Goal: Check status: Check status

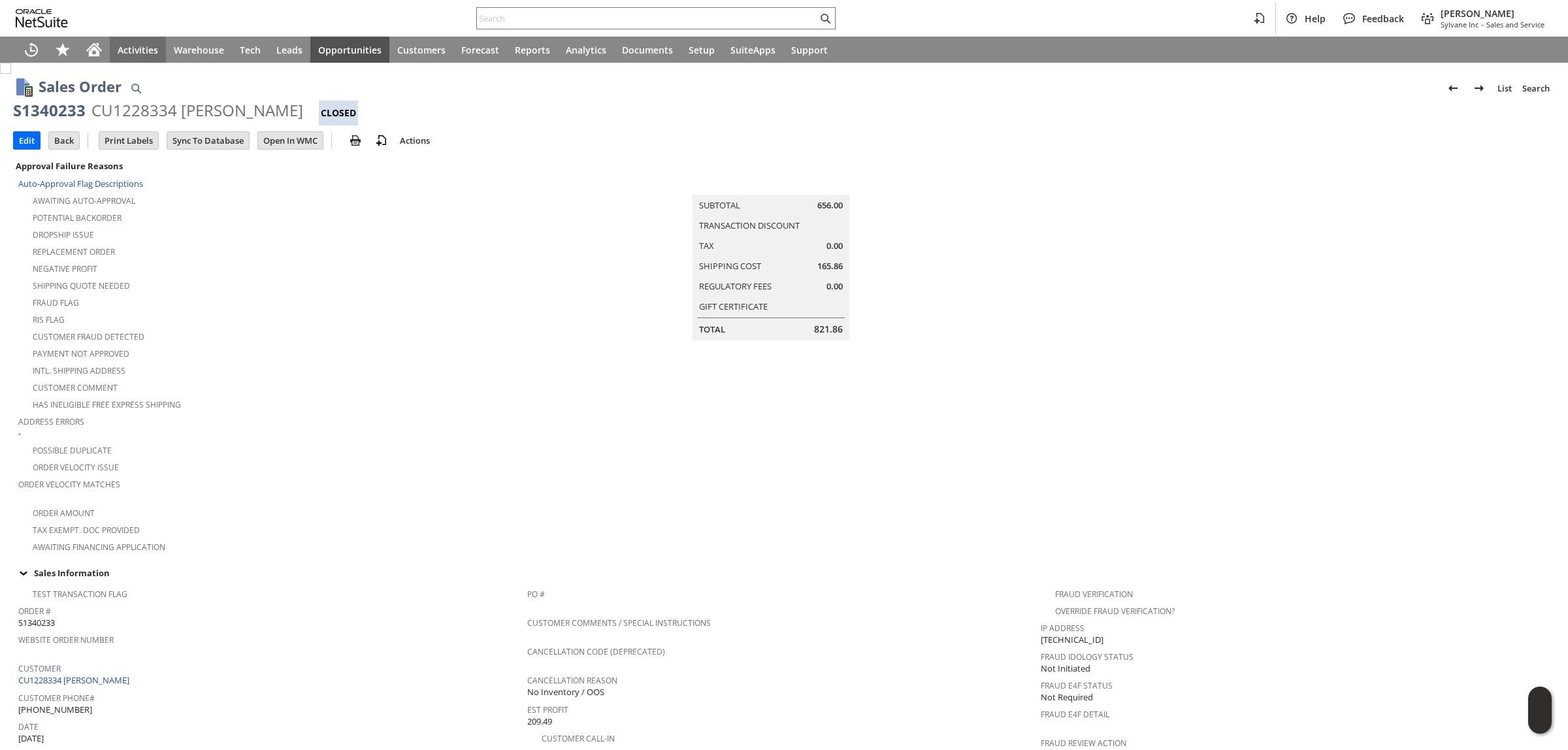
click at [109, 51] on div "Activities" at bounding box center [137, 49] width 56 height 26
click at [100, 48] on icon "Home" at bounding box center [93, 50] width 16 height 16
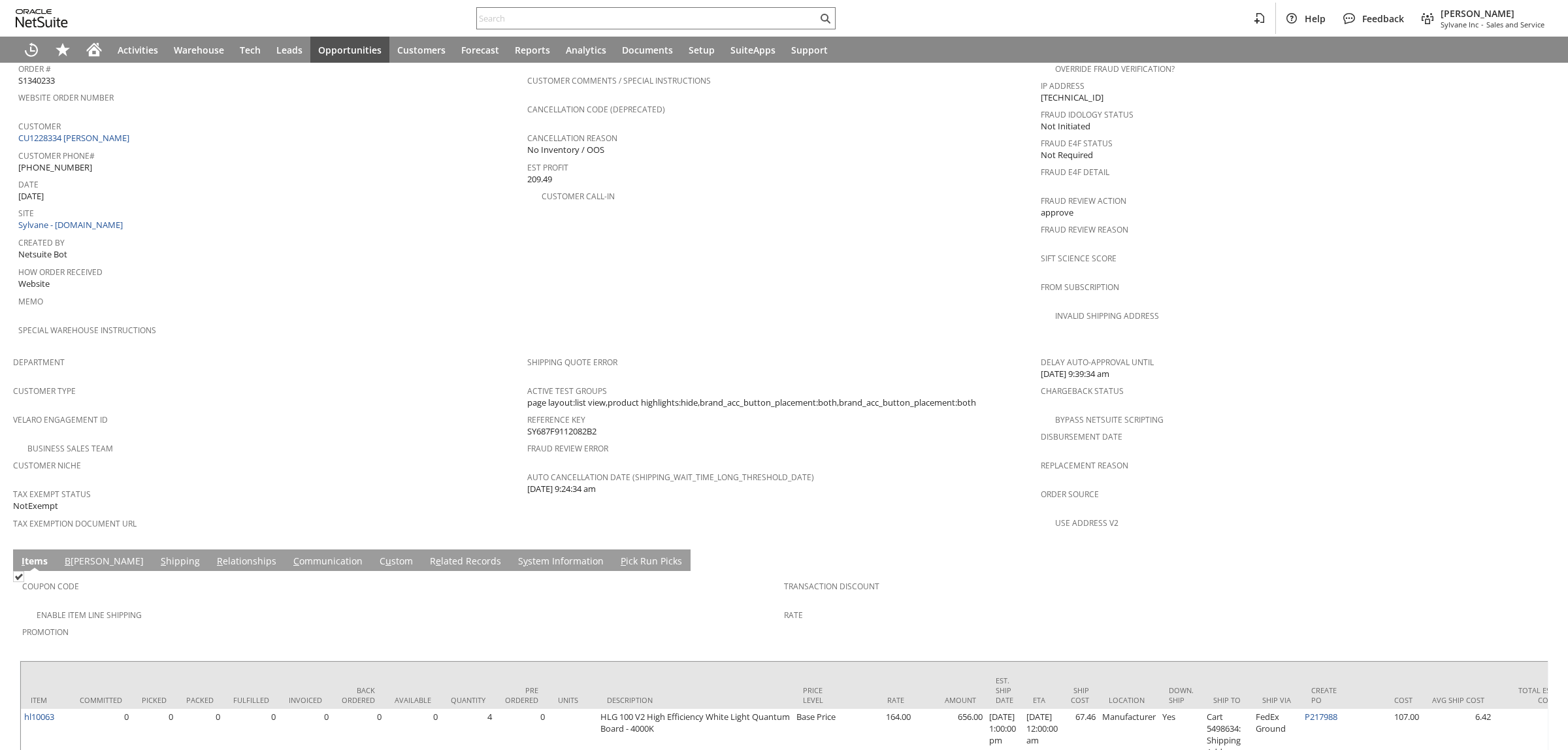
click at [290, 555] on link "C ommunication" at bounding box center [328, 561] width 76 height 14
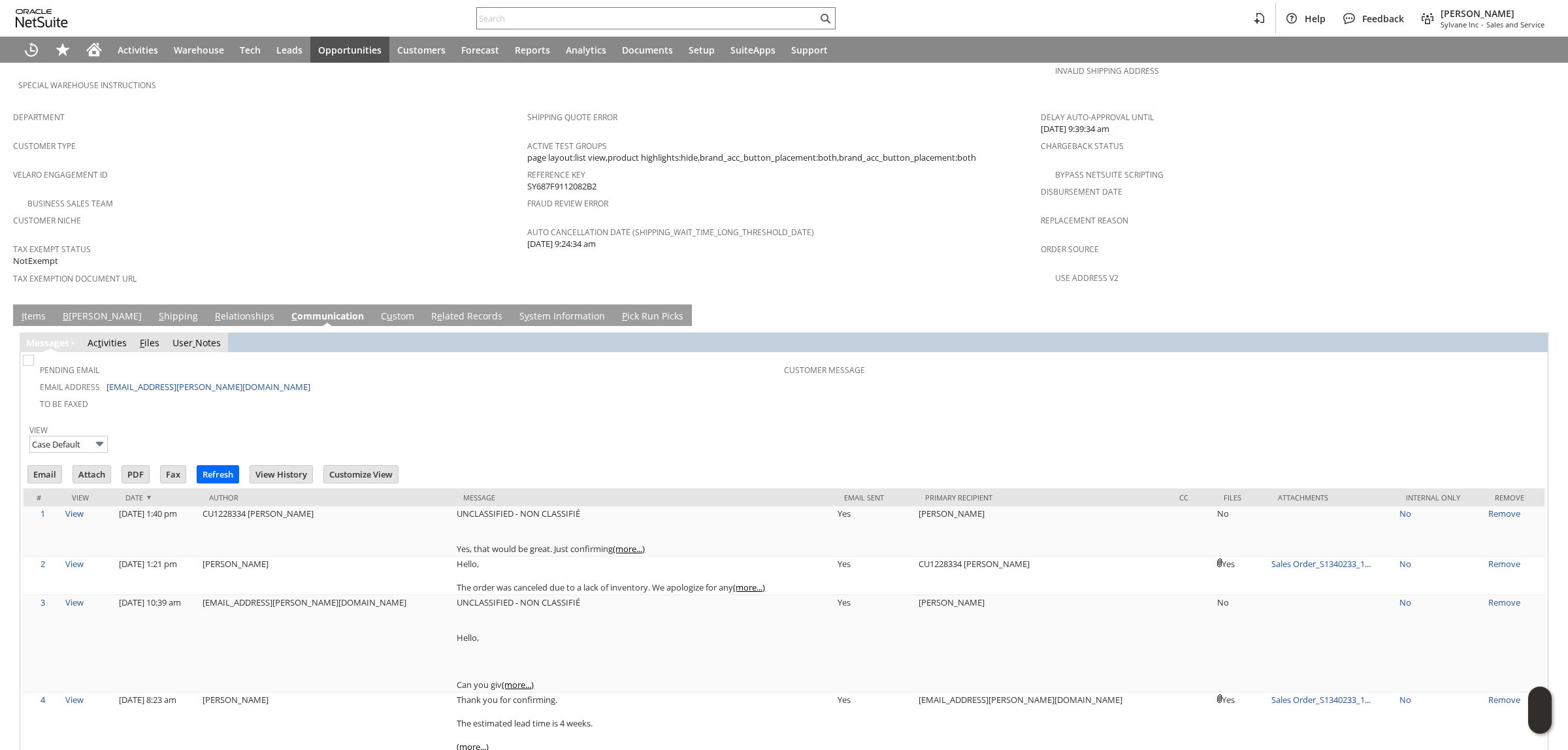
scroll to position [0, 0]
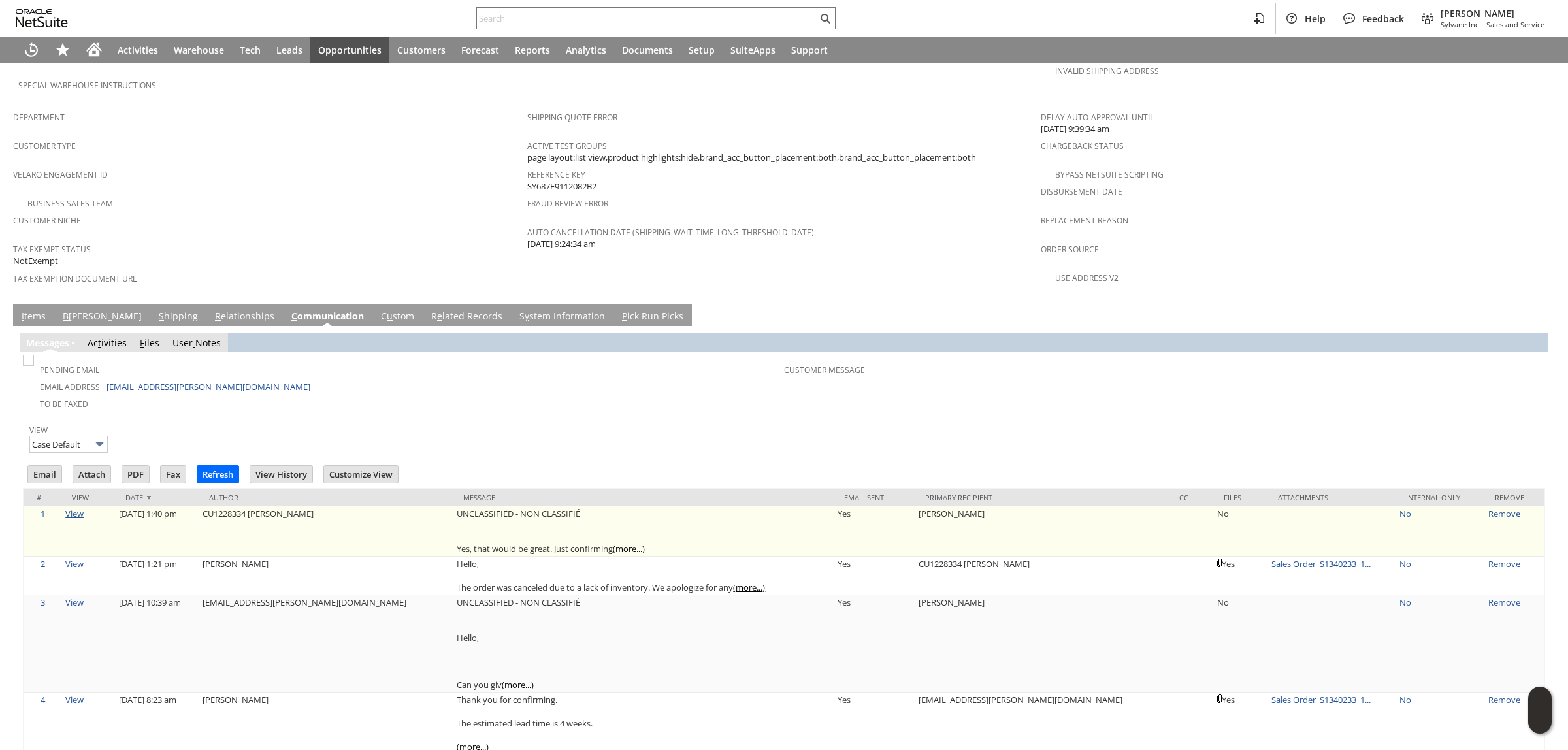
click at [83, 508] on link "View" at bounding box center [75, 513] width 19 height 12
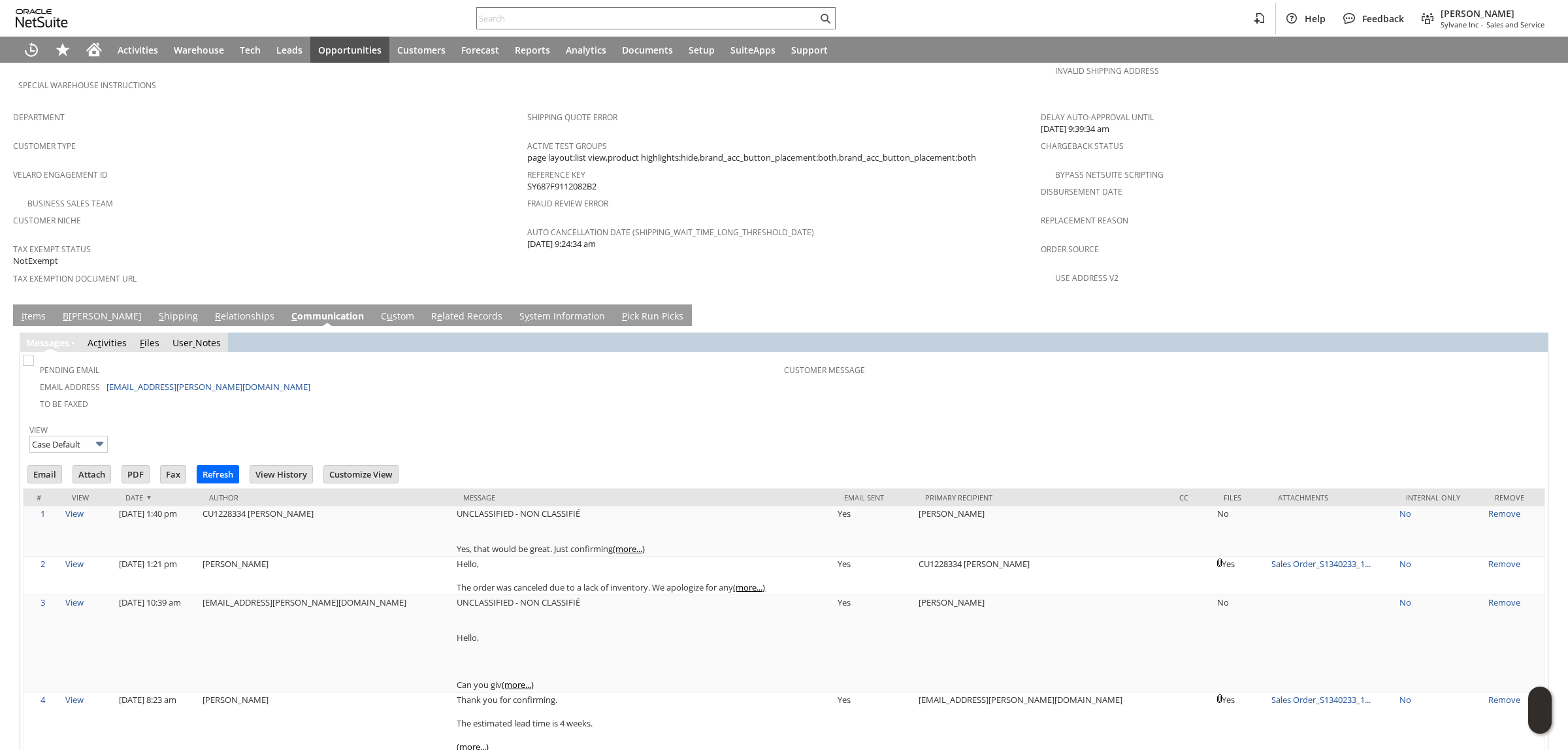
click at [40, 310] on link "I tems" at bounding box center [34, 316] width 30 height 14
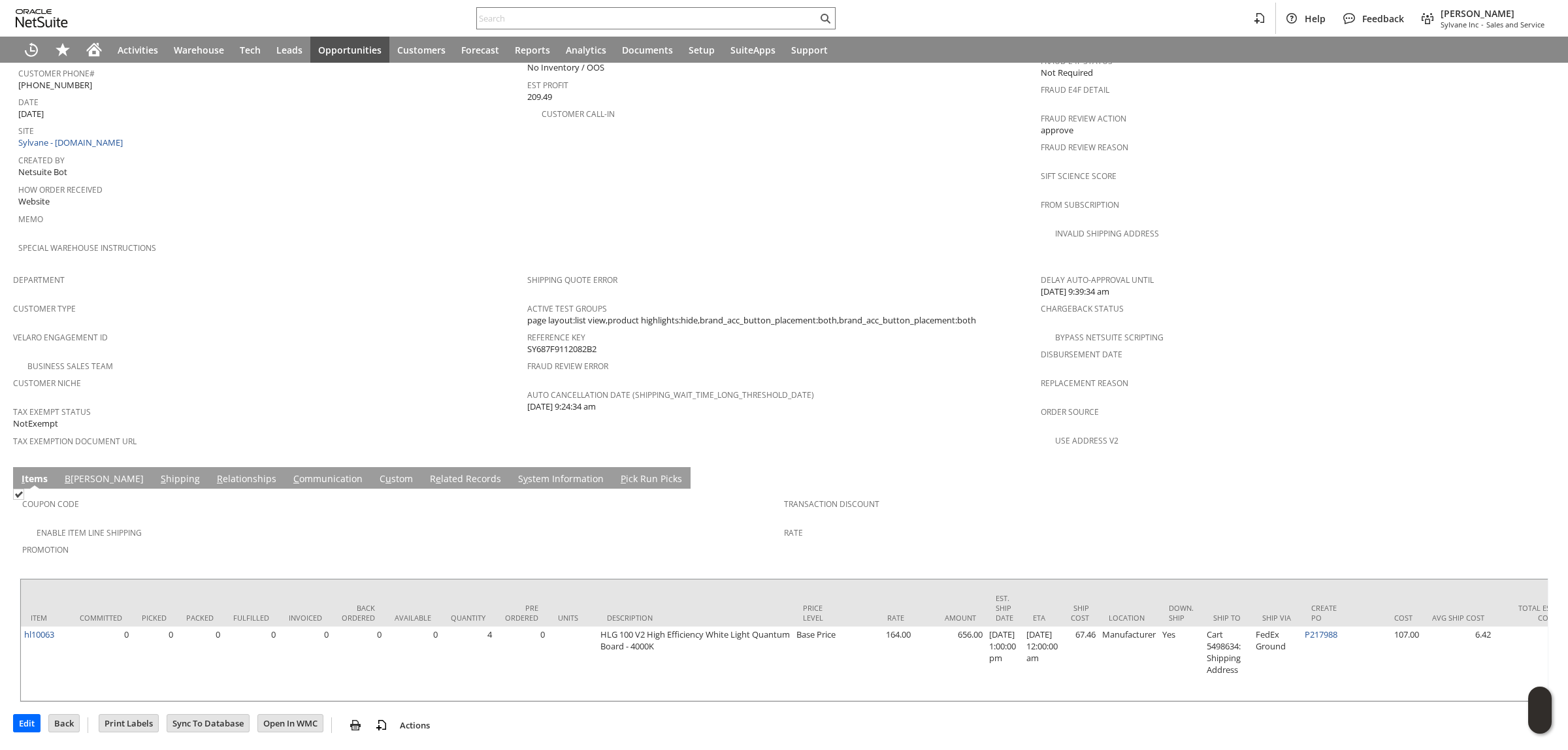
scroll to position [576, 0]
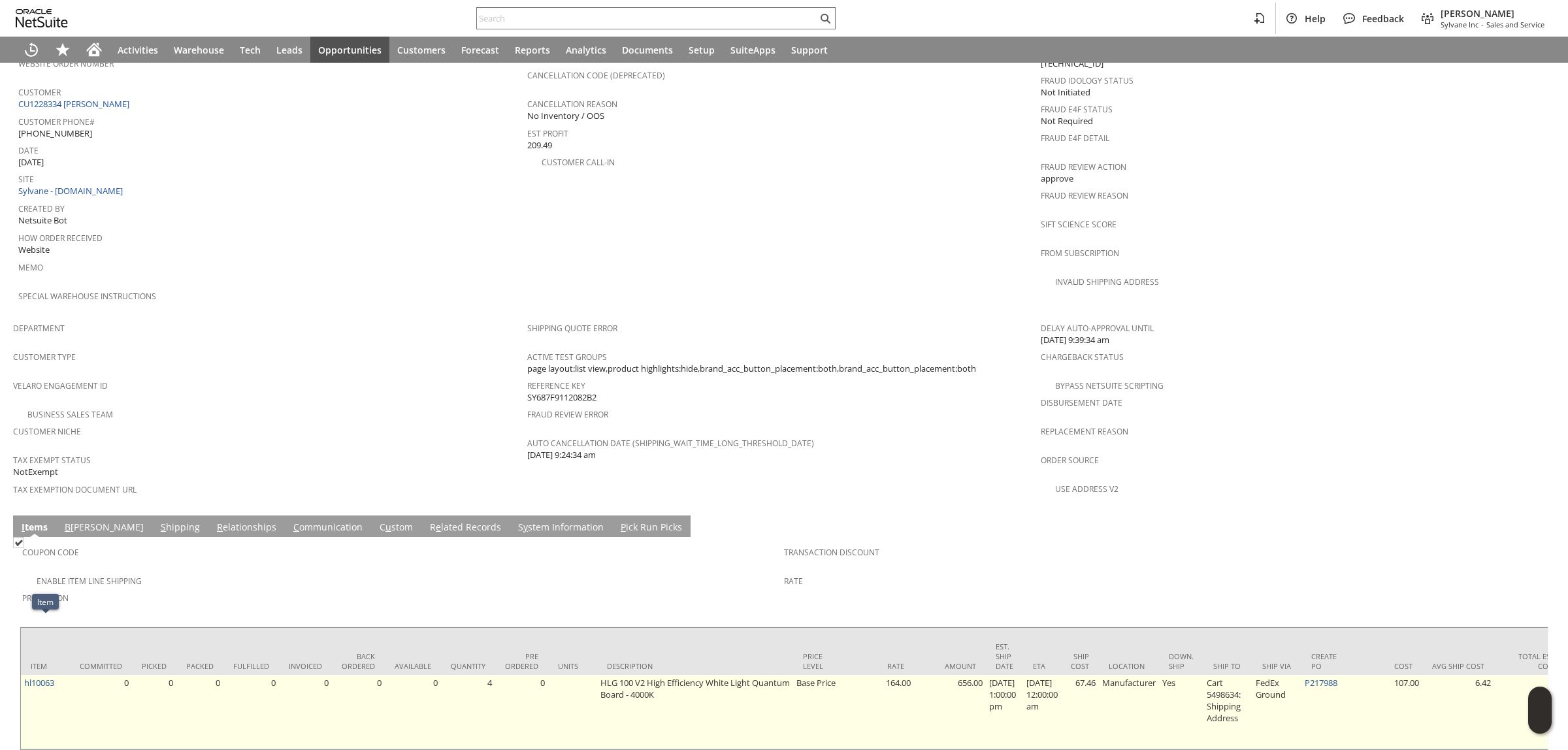
click at [62, 675] on td "hl10063" at bounding box center [45, 712] width 49 height 74
copy tr "hl10063"
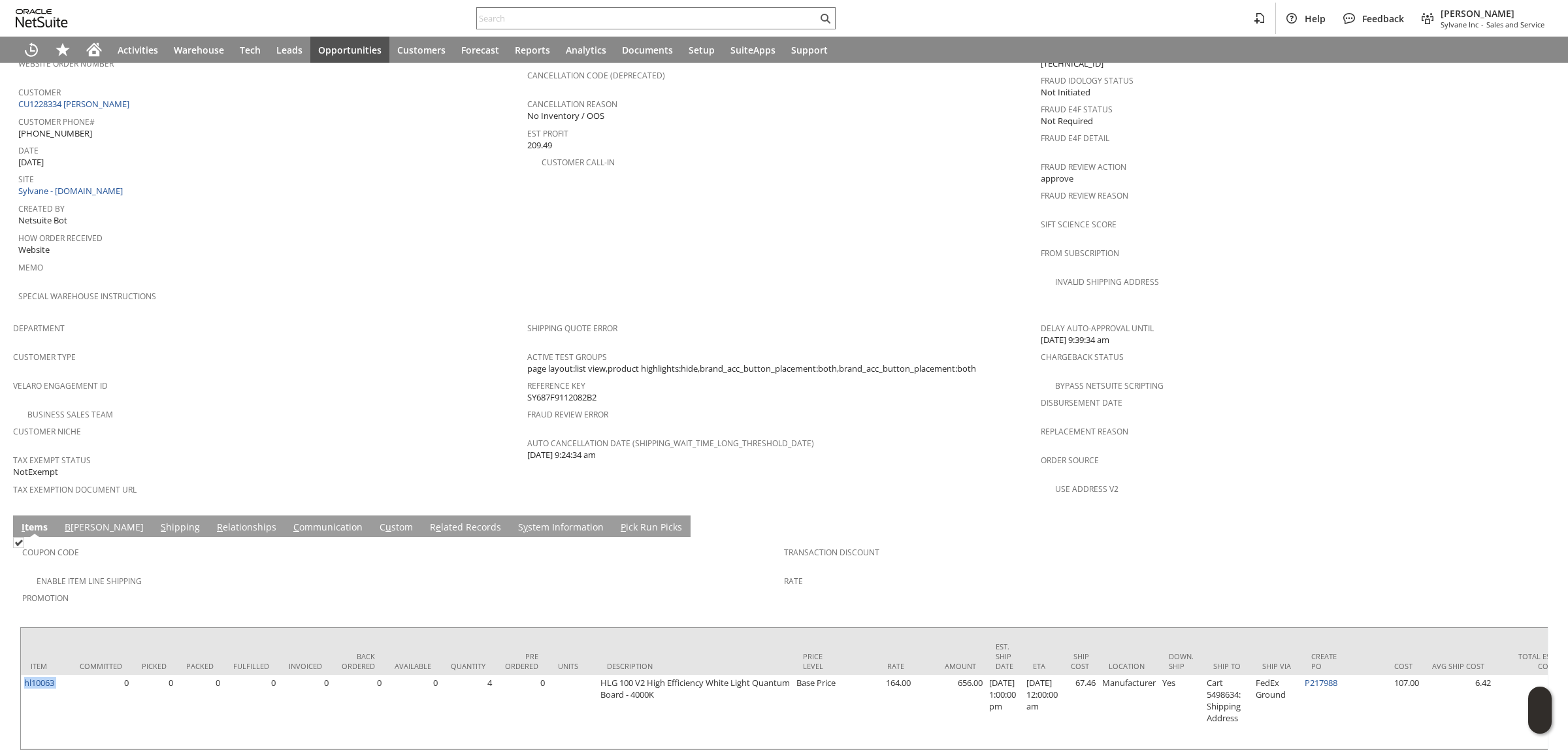
click at [290, 521] on link "C ommunication" at bounding box center [328, 528] width 76 height 14
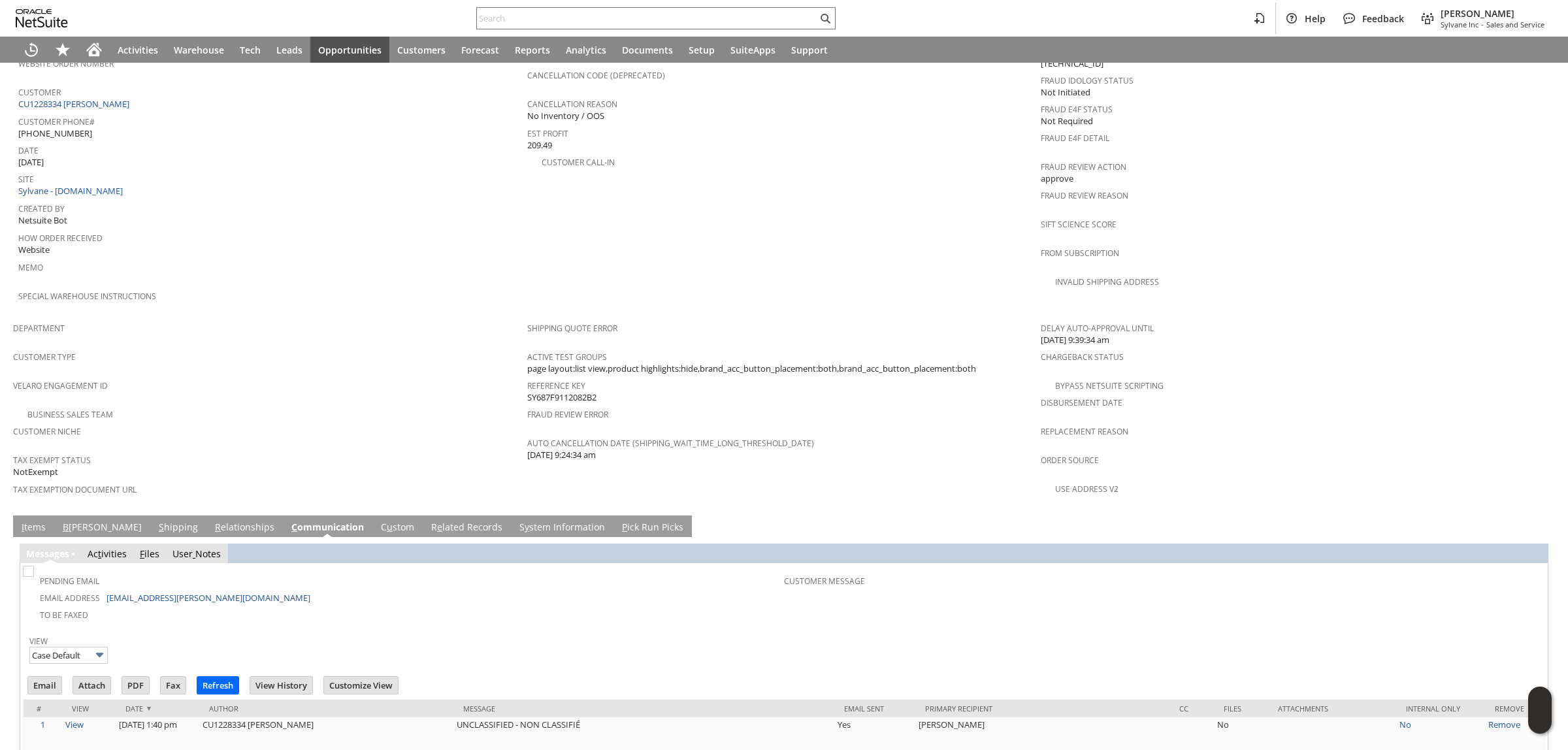
scroll to position [0, 0]
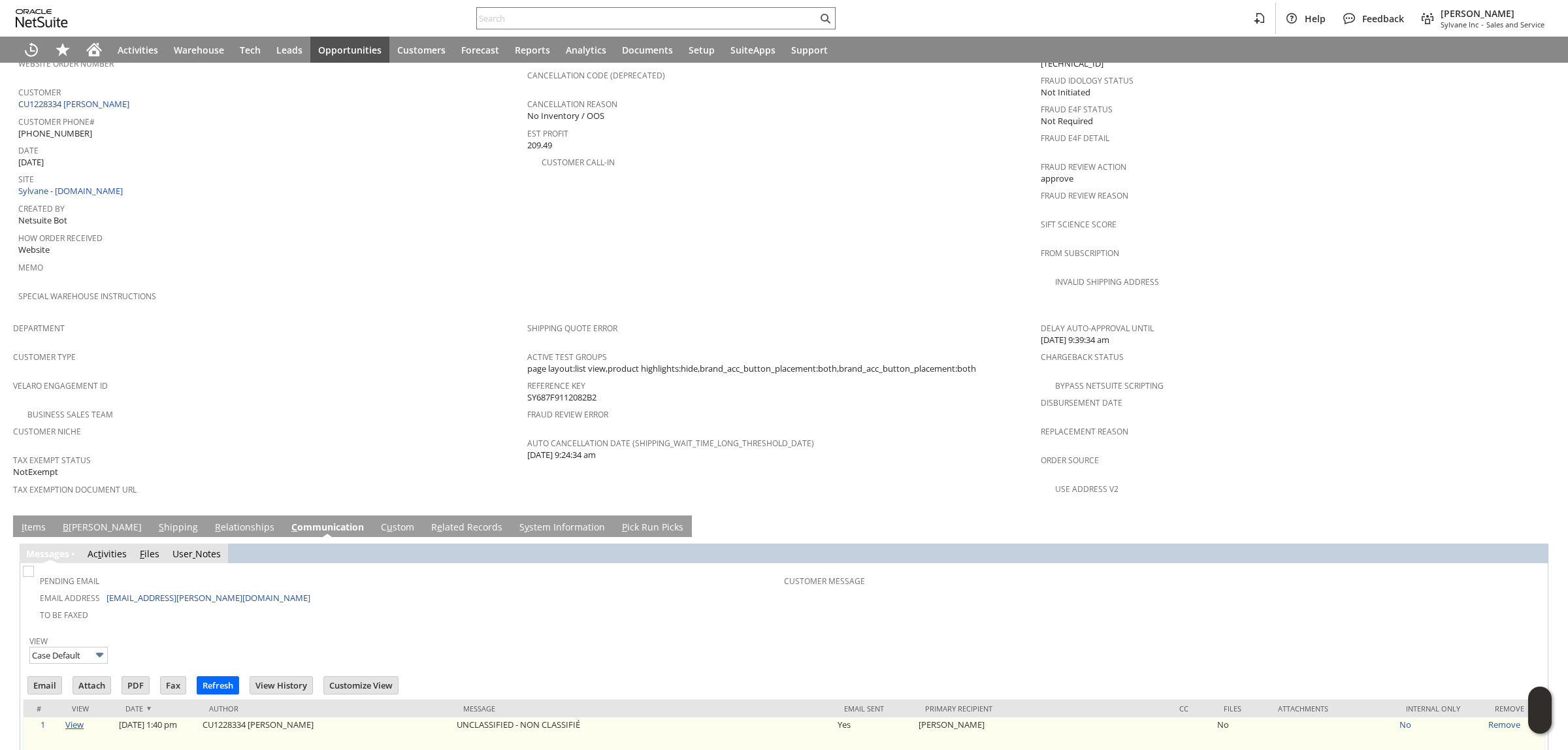
click at [74, 719] on link "View" at bounding box center [75, 725] width 19 height 12
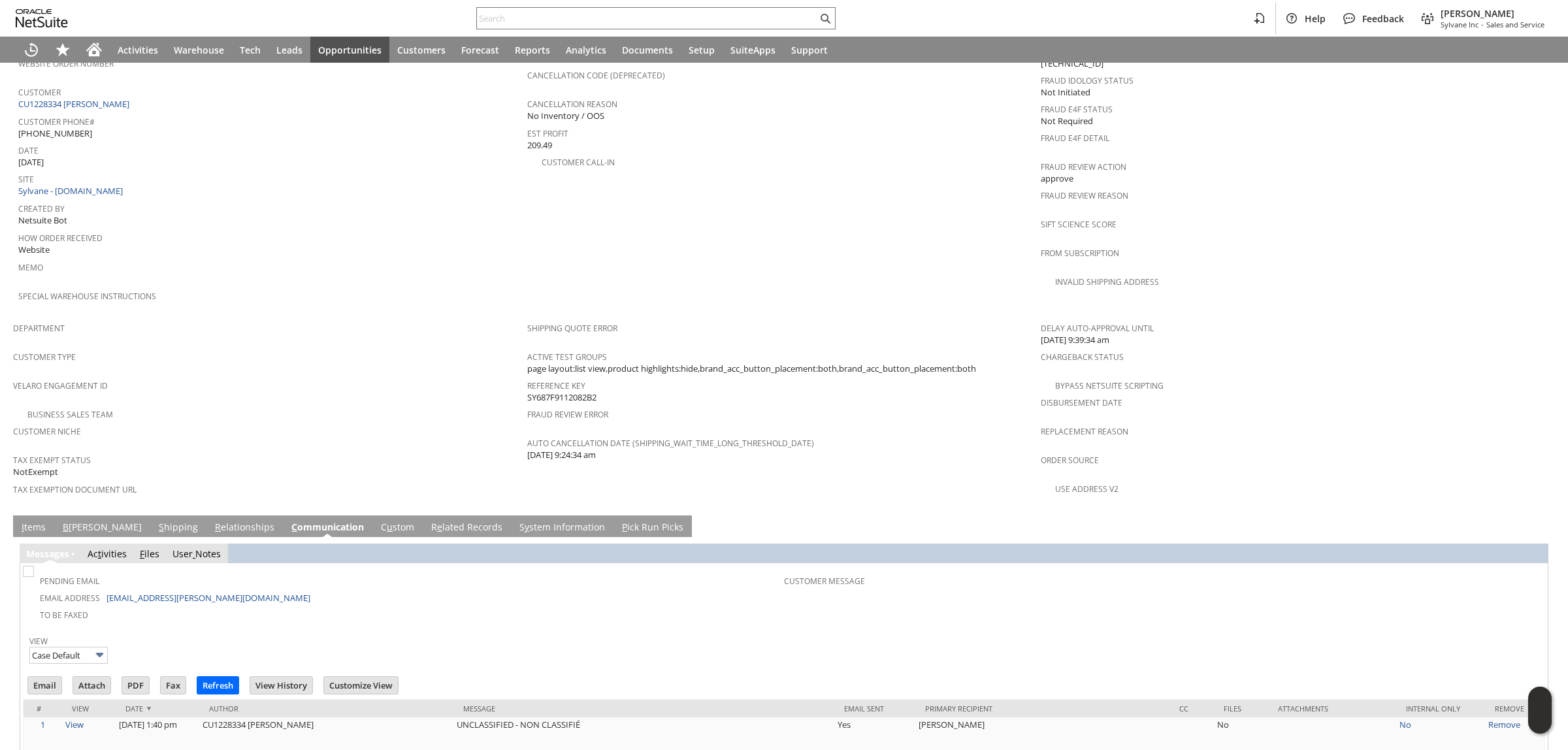
click at [46, 521] on link "I tems" at bounding box center [34, 528] width 30 height 14
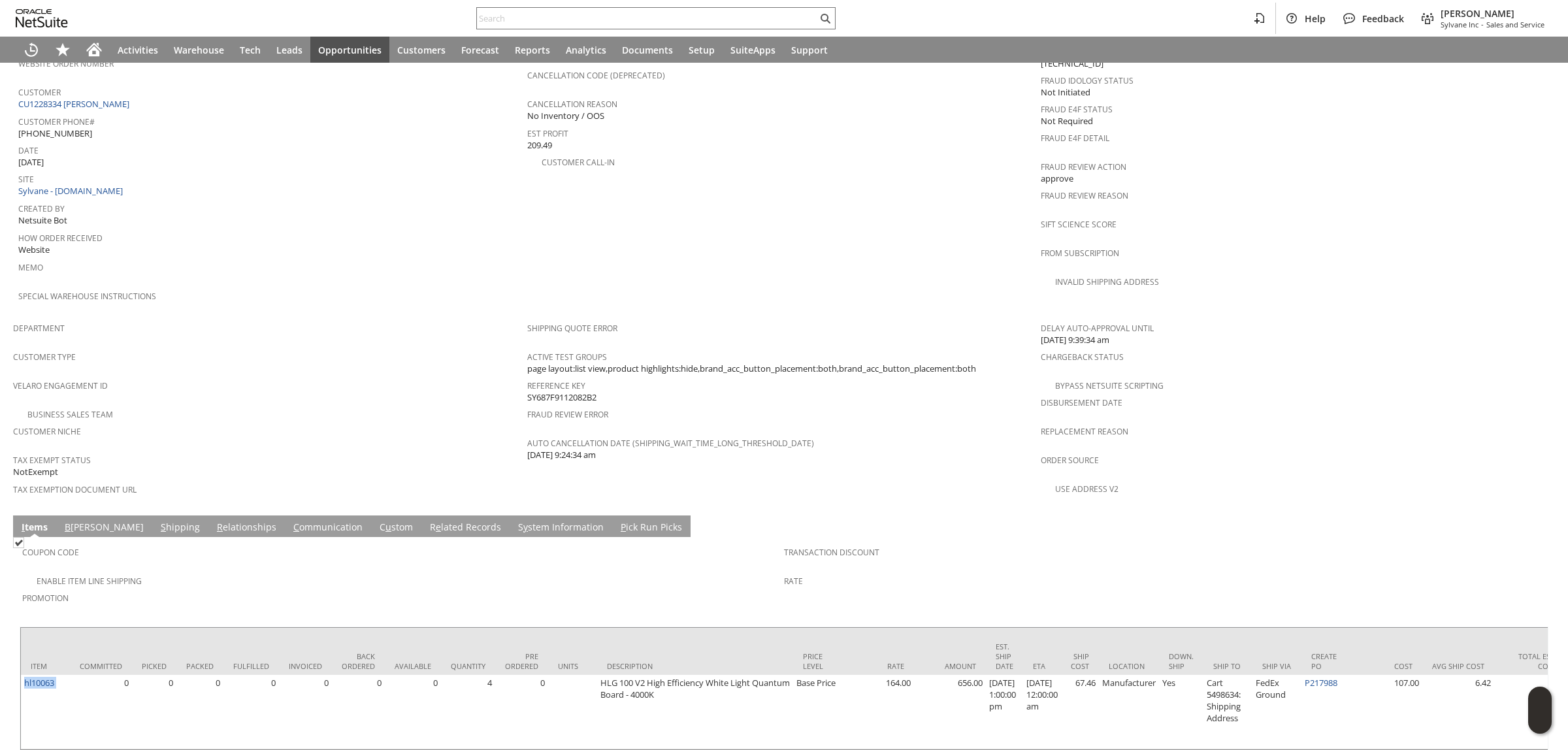
scroll to position [4, 0]
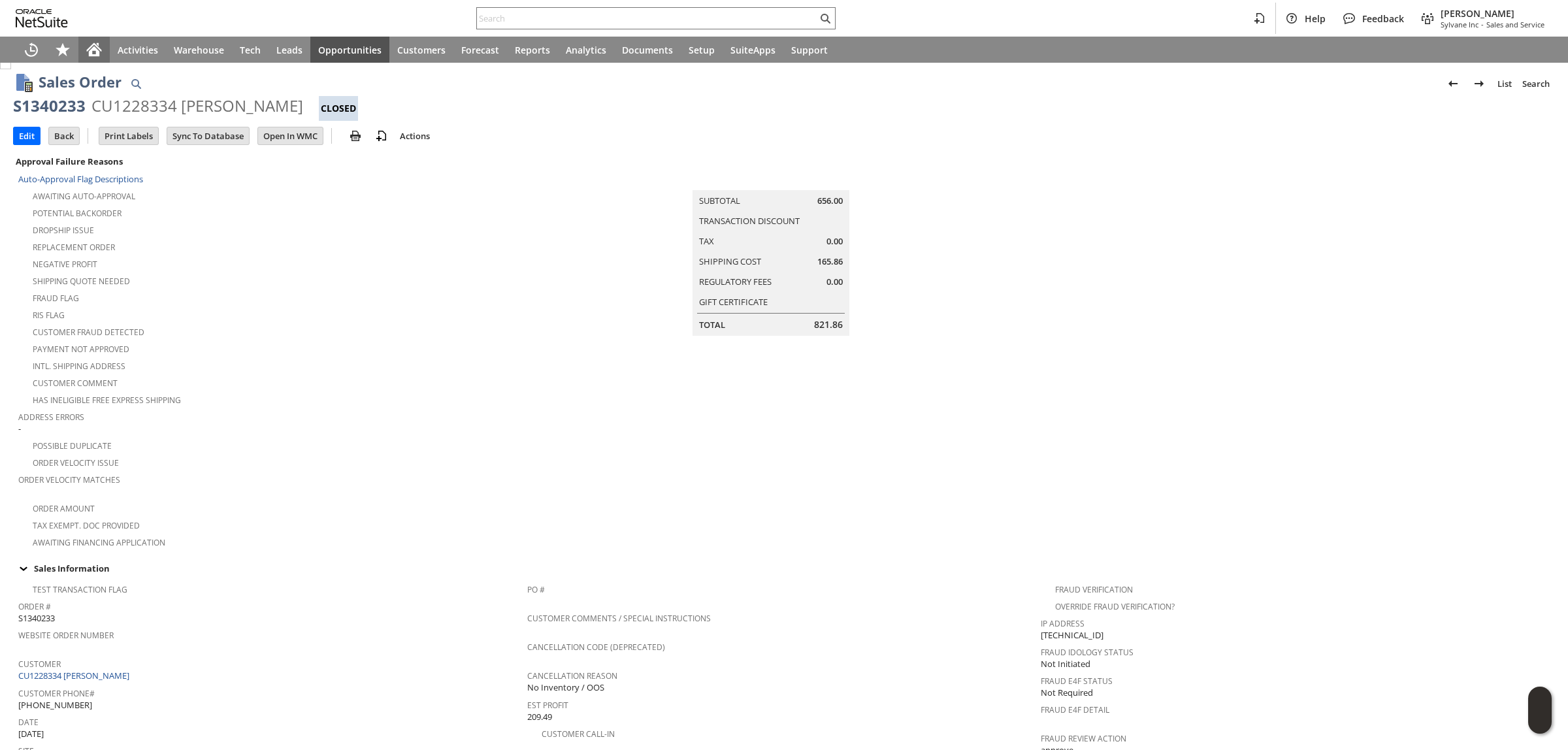
click at [92, 51] on icon "Home" at bounding box center [94, 51] width 10 height 10
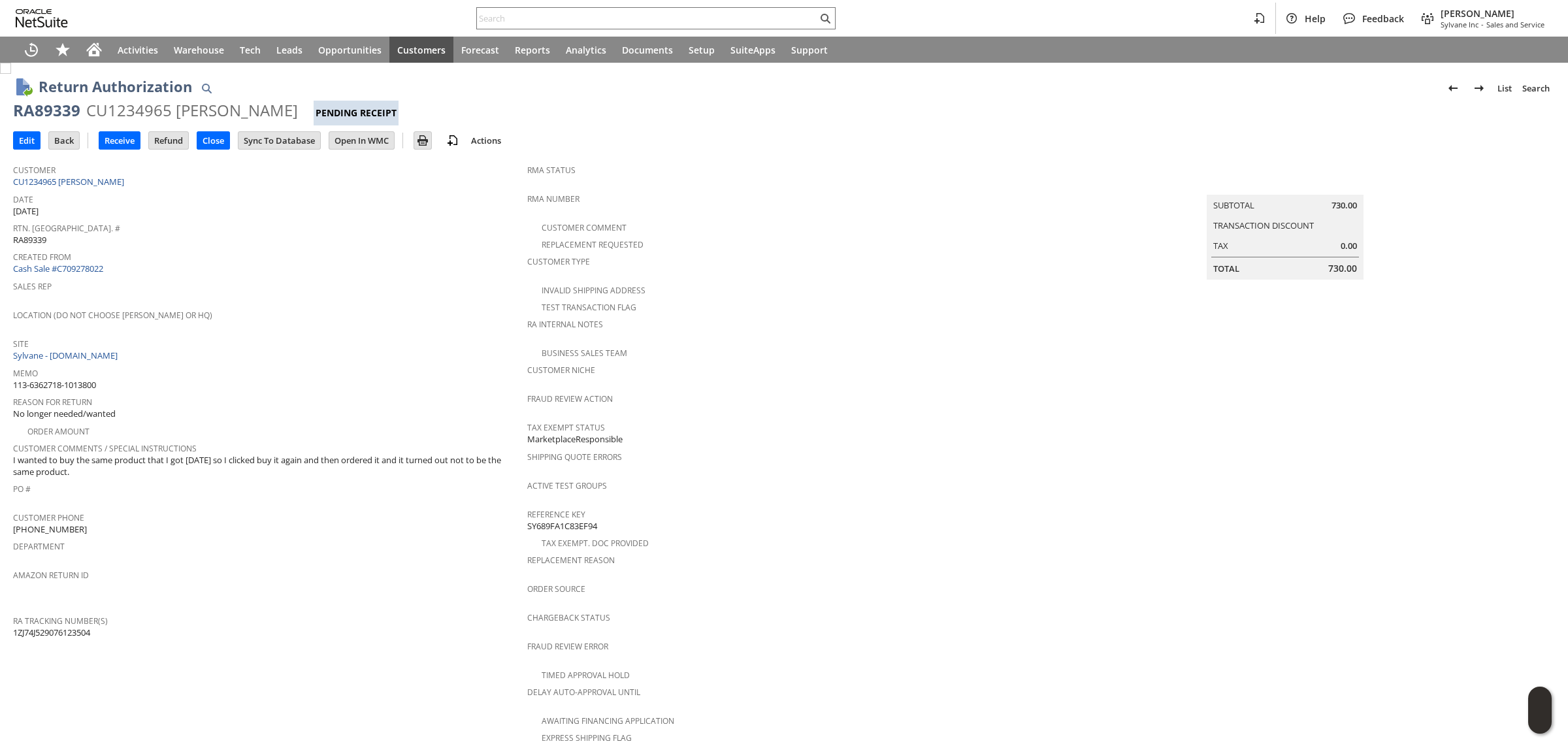
click at [48, 112] on div "RA89339" at bounding box center [47, 110] width 67 height 21
copy div "RA89339"
click at [89, 53] on icon "Home" at bounding box center [94, 51] width 10 height 10
